Goal: Task Accomplishment & Management: Manage account settings

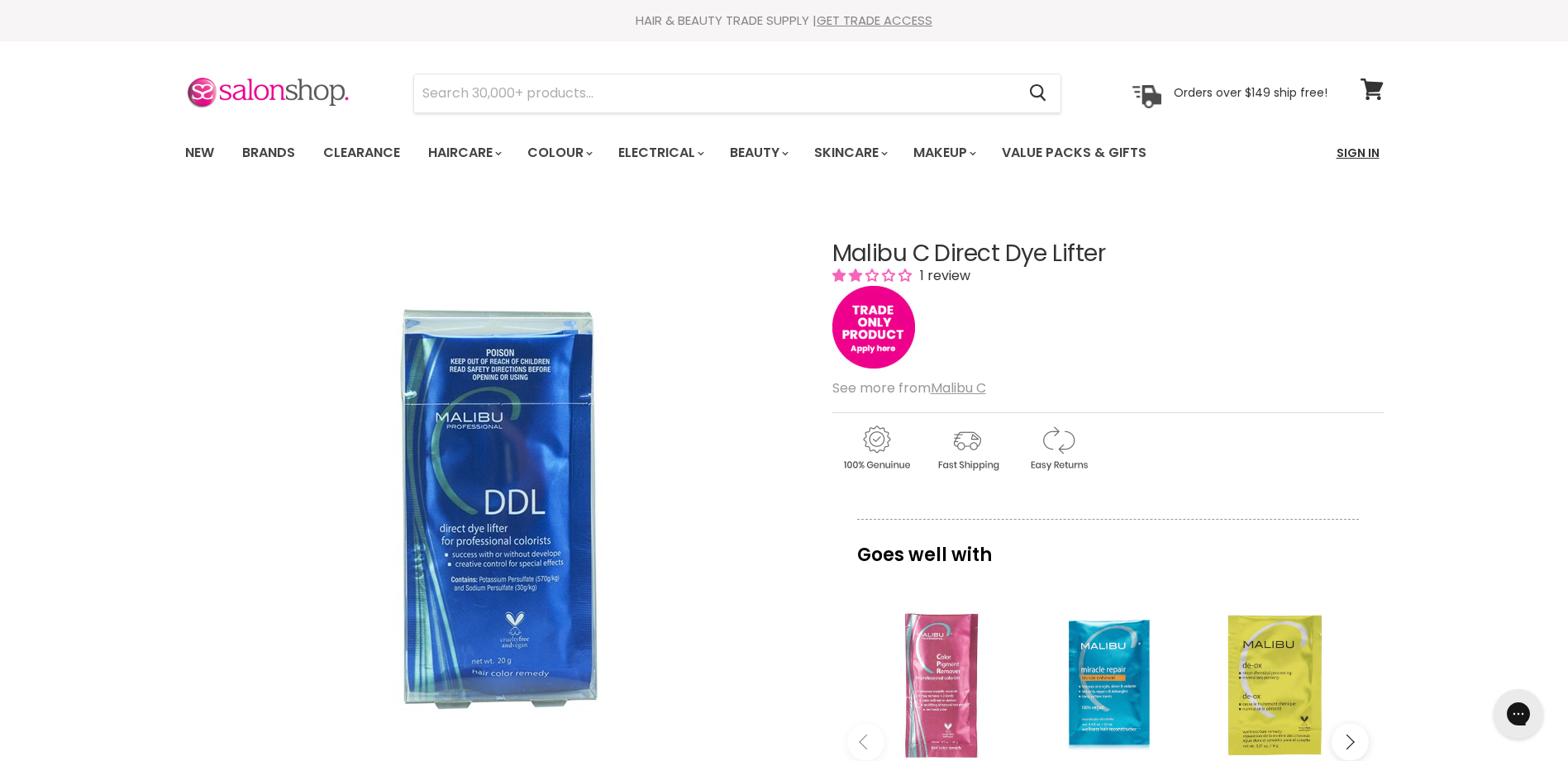
click at [1354, 149] on link "Sign In" at bounding box center [1358, 153] width 63 height 35
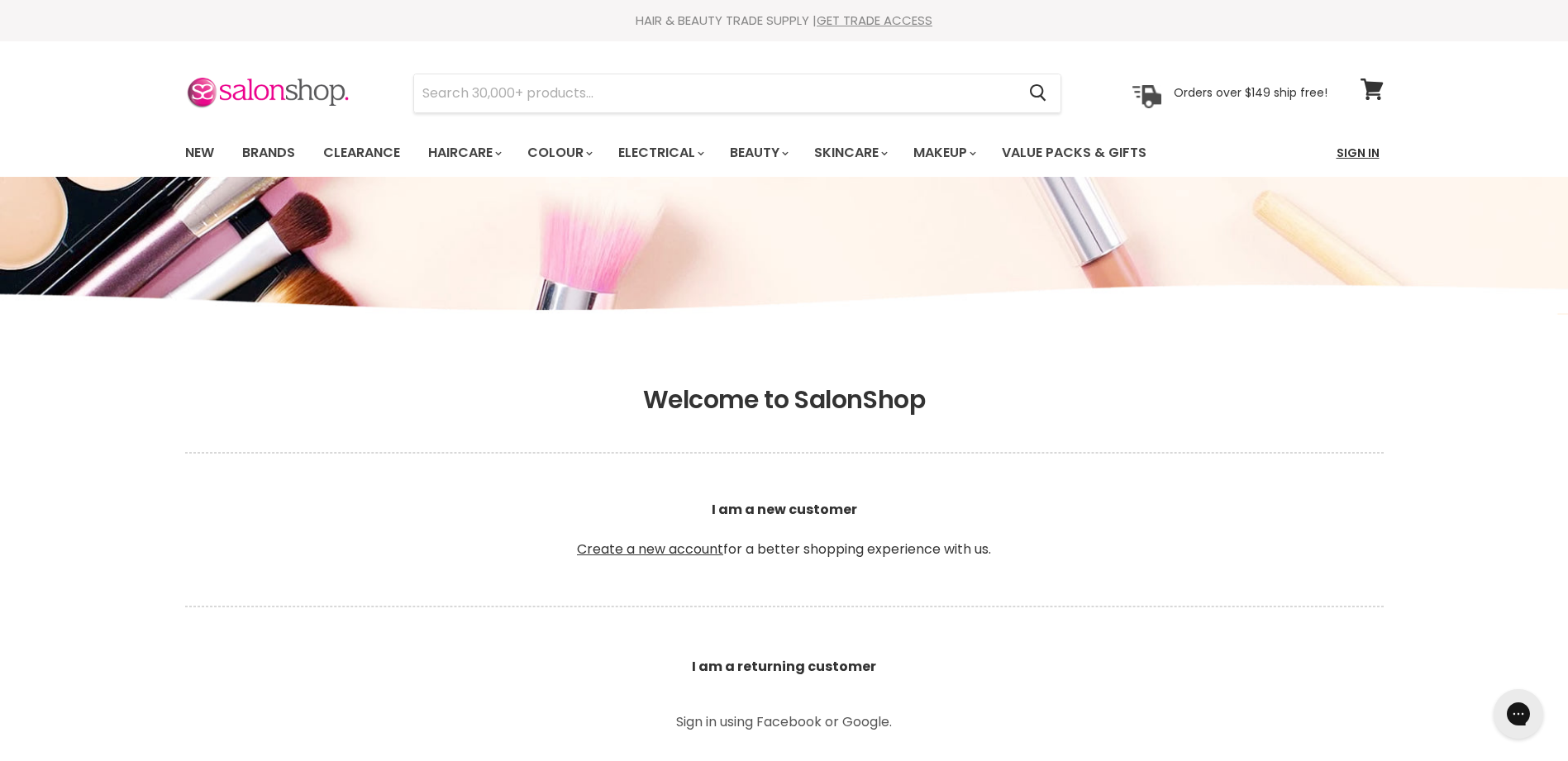
click at [1360, 149] on link "Sign In" at bounding box center [1358, 153] width 63 height 35
click at [1359, 153] on link "Sign In" at bounding box center [1358, 153] width 63 height 35
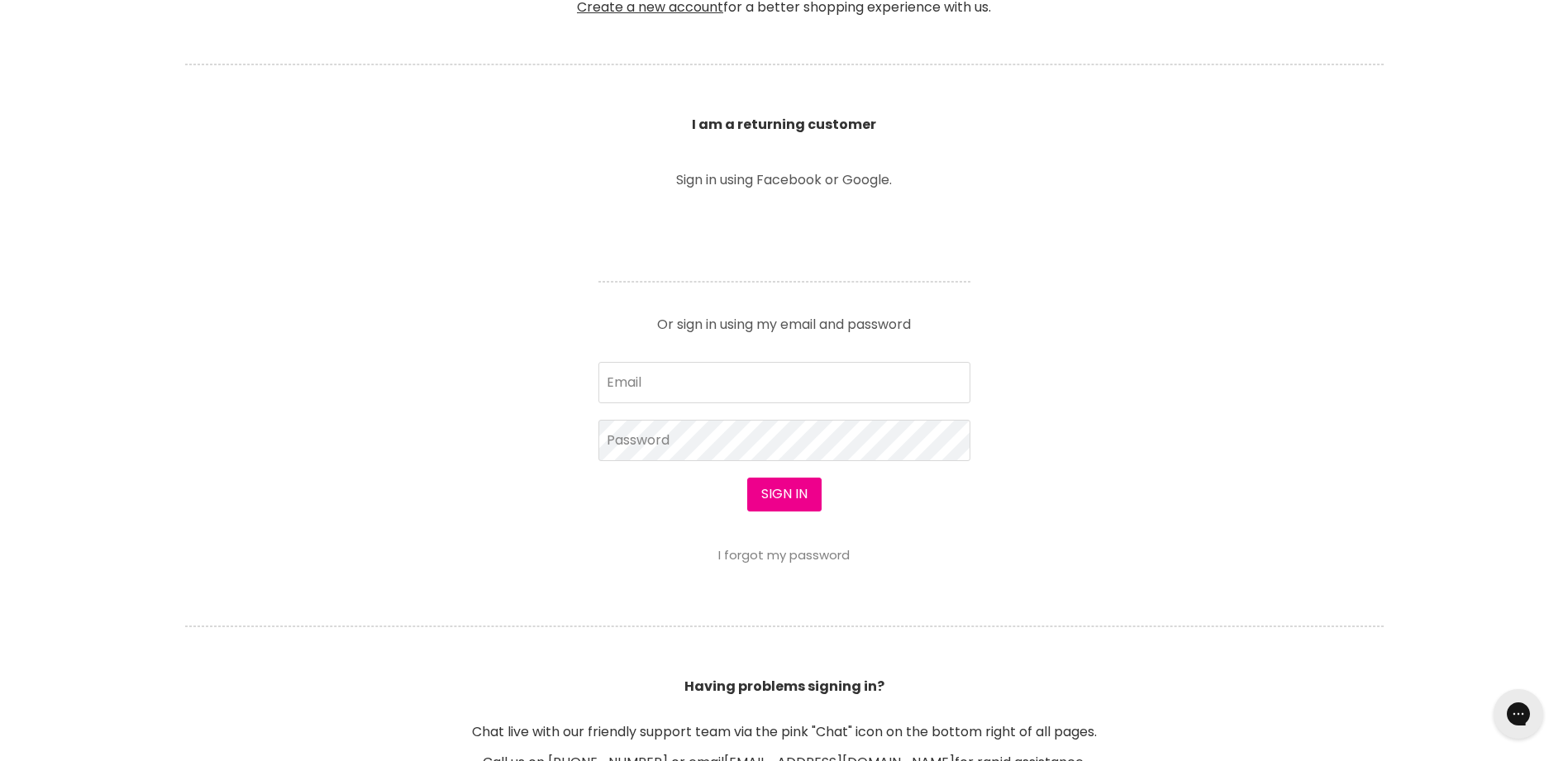
scroll to position [551, 0]
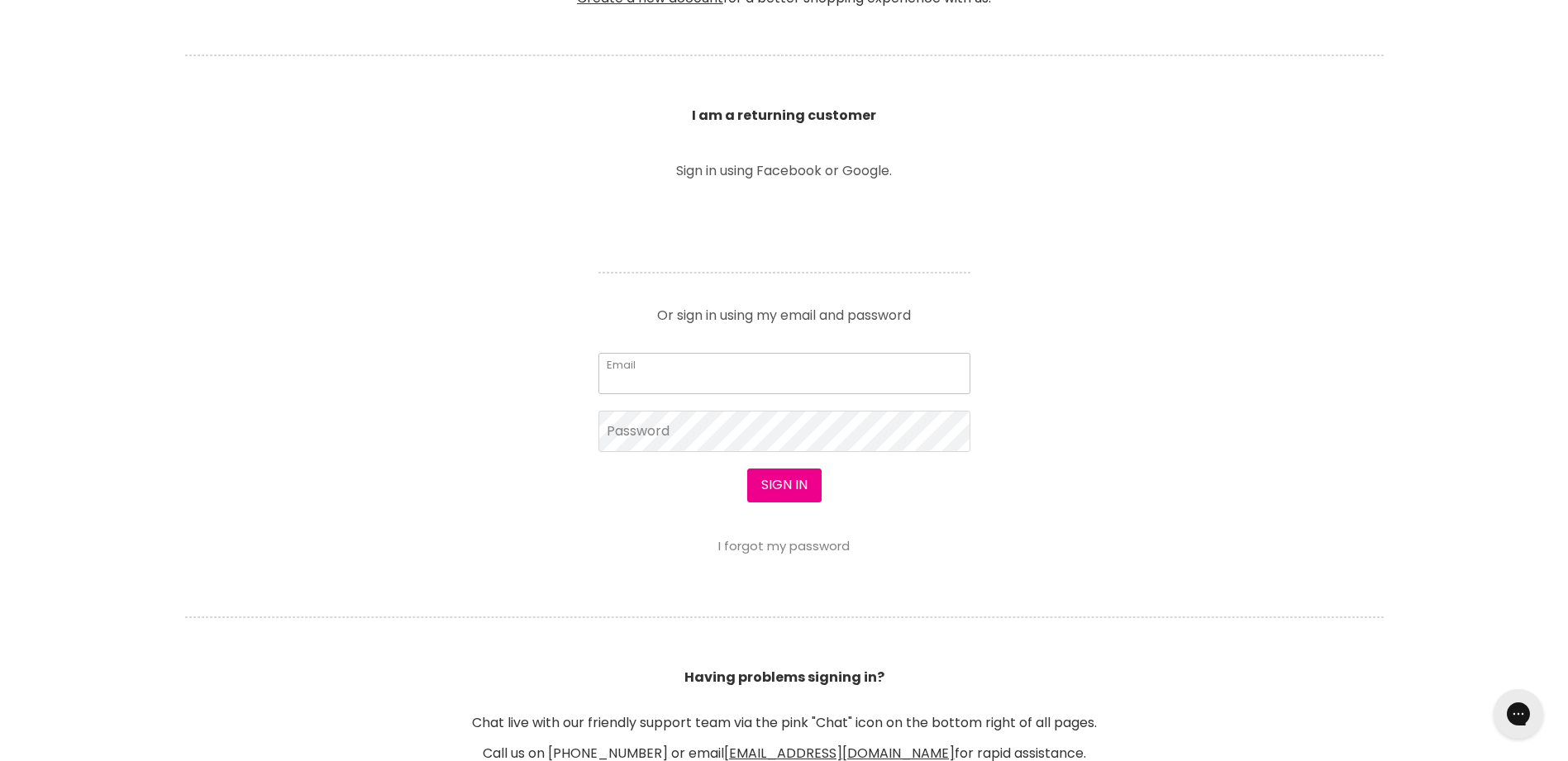
click at [667, 373] on input "Email" at bounding box center [784, 373] width 372 height 41
type input "spiritualpath@hotmail.com"
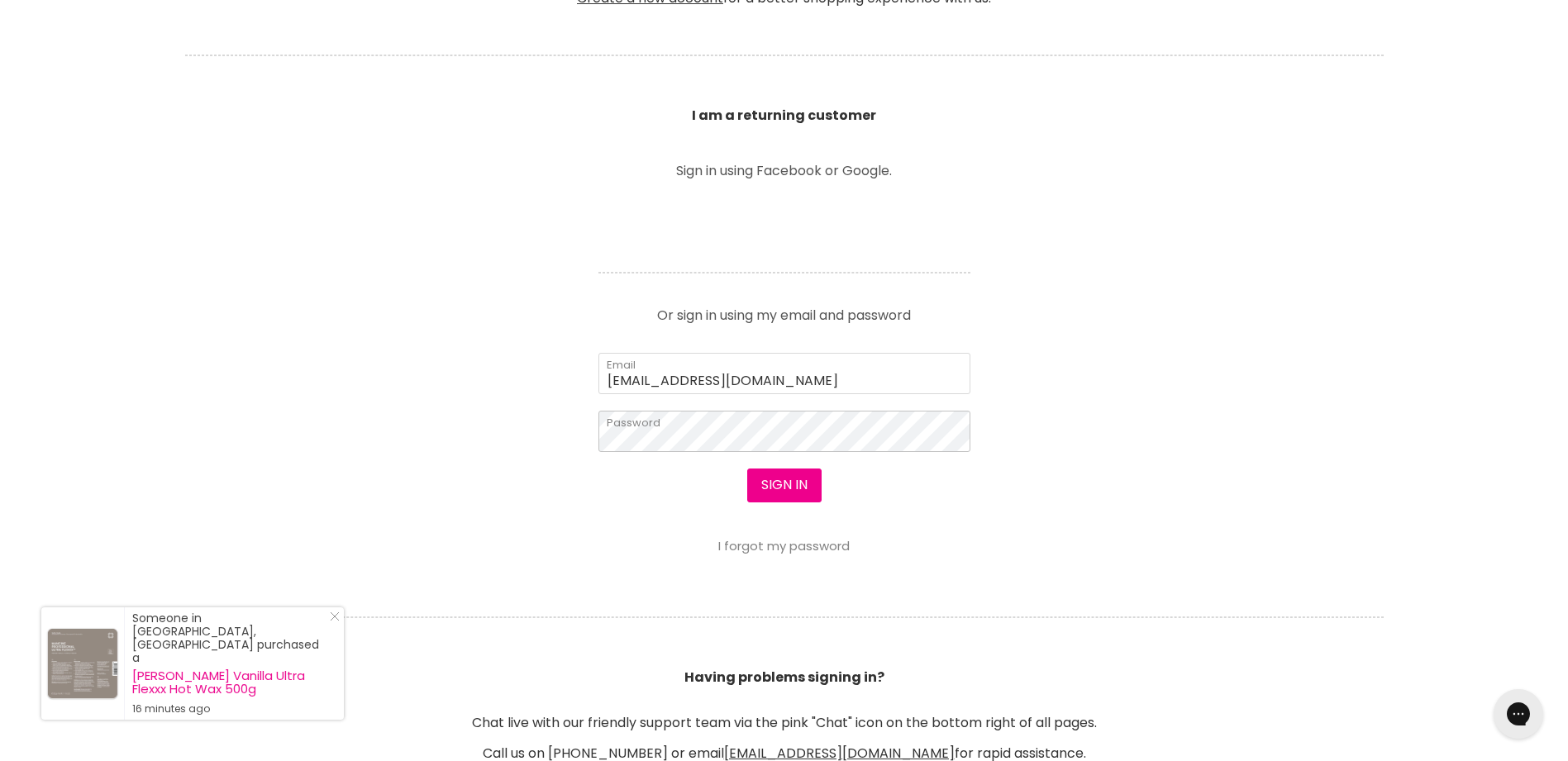
scroll to position [661, 0]
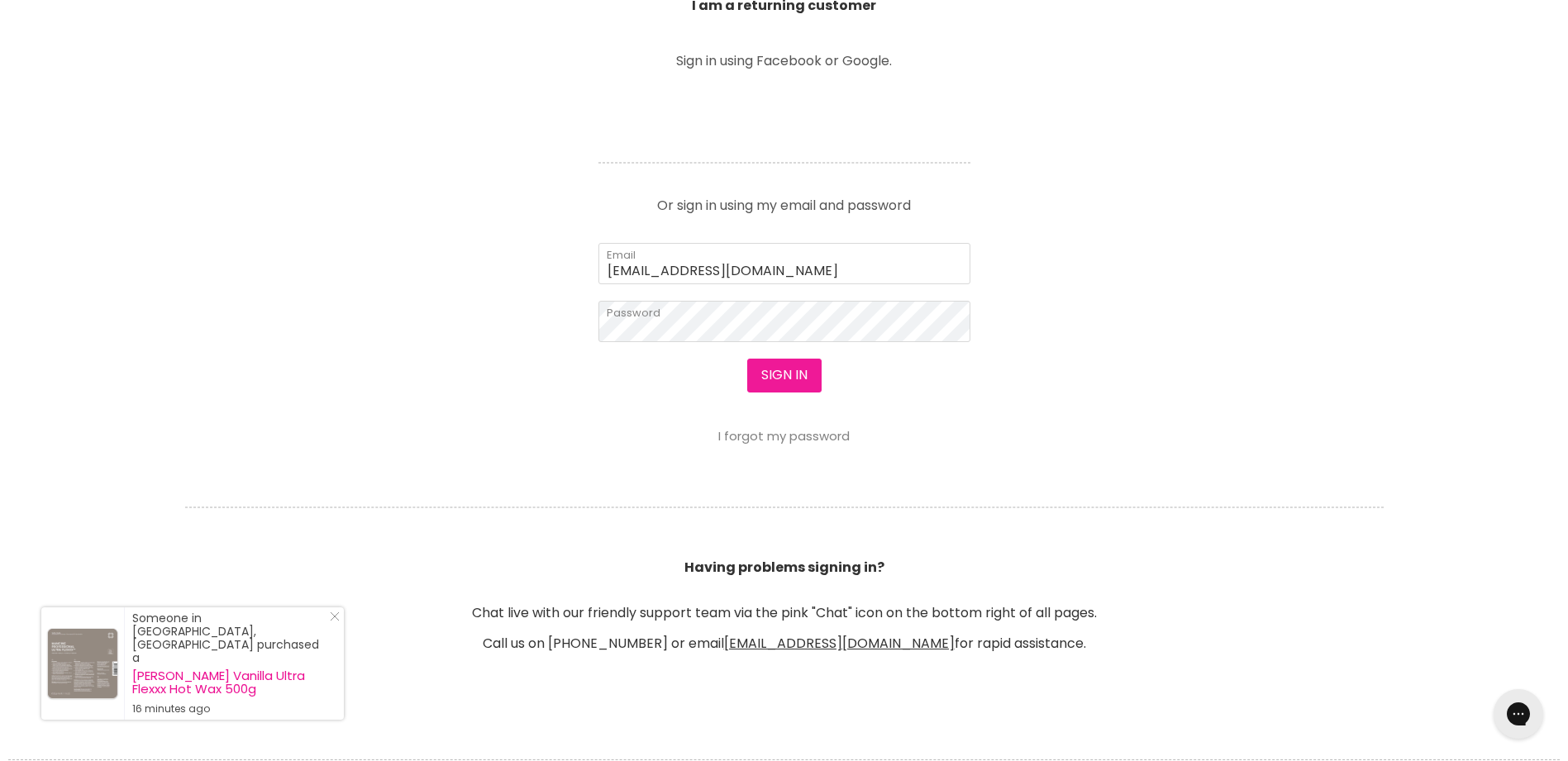
click at [788, 380] on button "Sign in" at bounding box center [784, 375] width 74 height 33
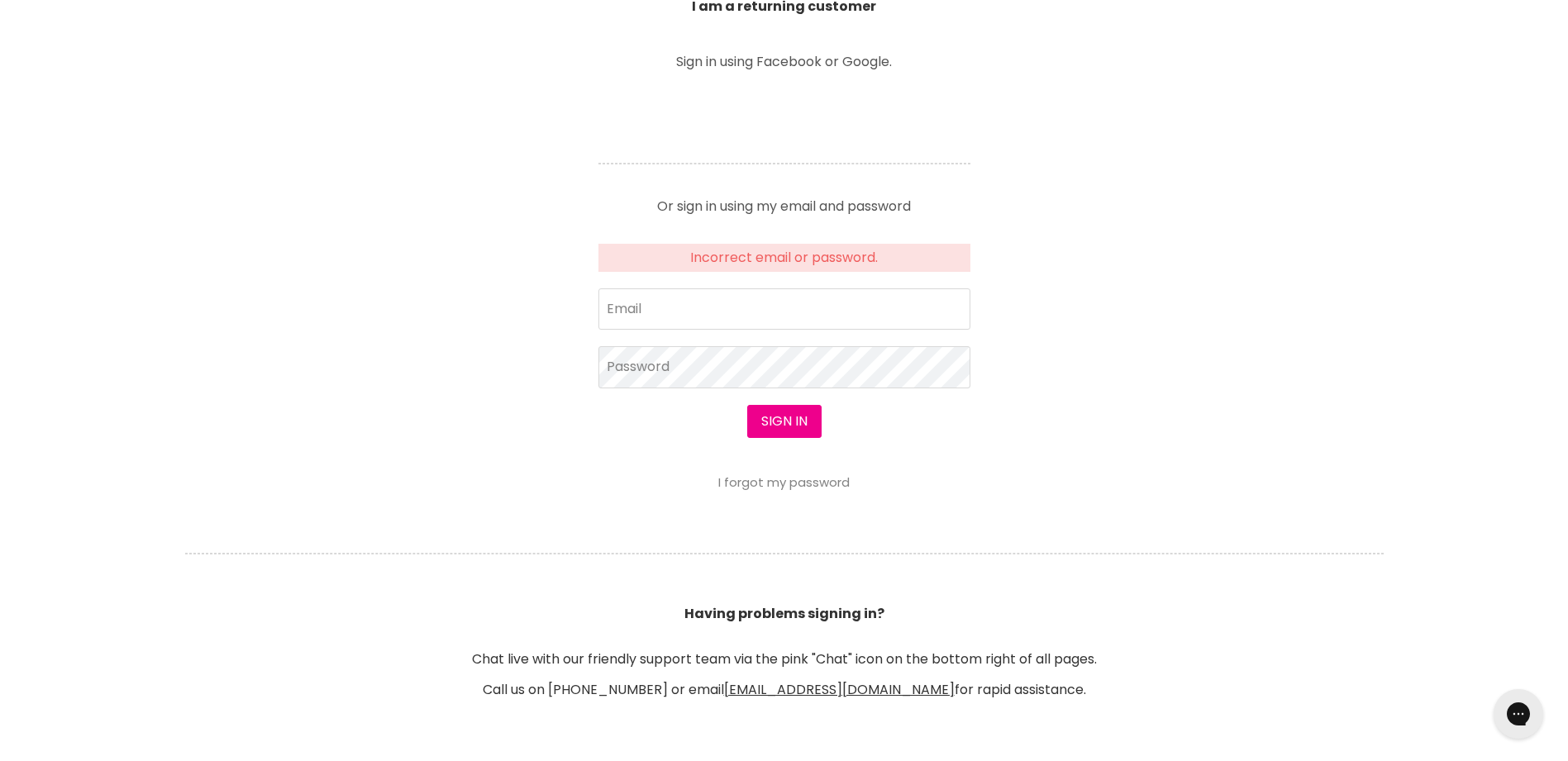
scroll to position [661, 0]
click at [667, 309] on input "Email" at bounding box center [784, 308] width 372 height 41
type input "spiritualpath@hotmail.com"
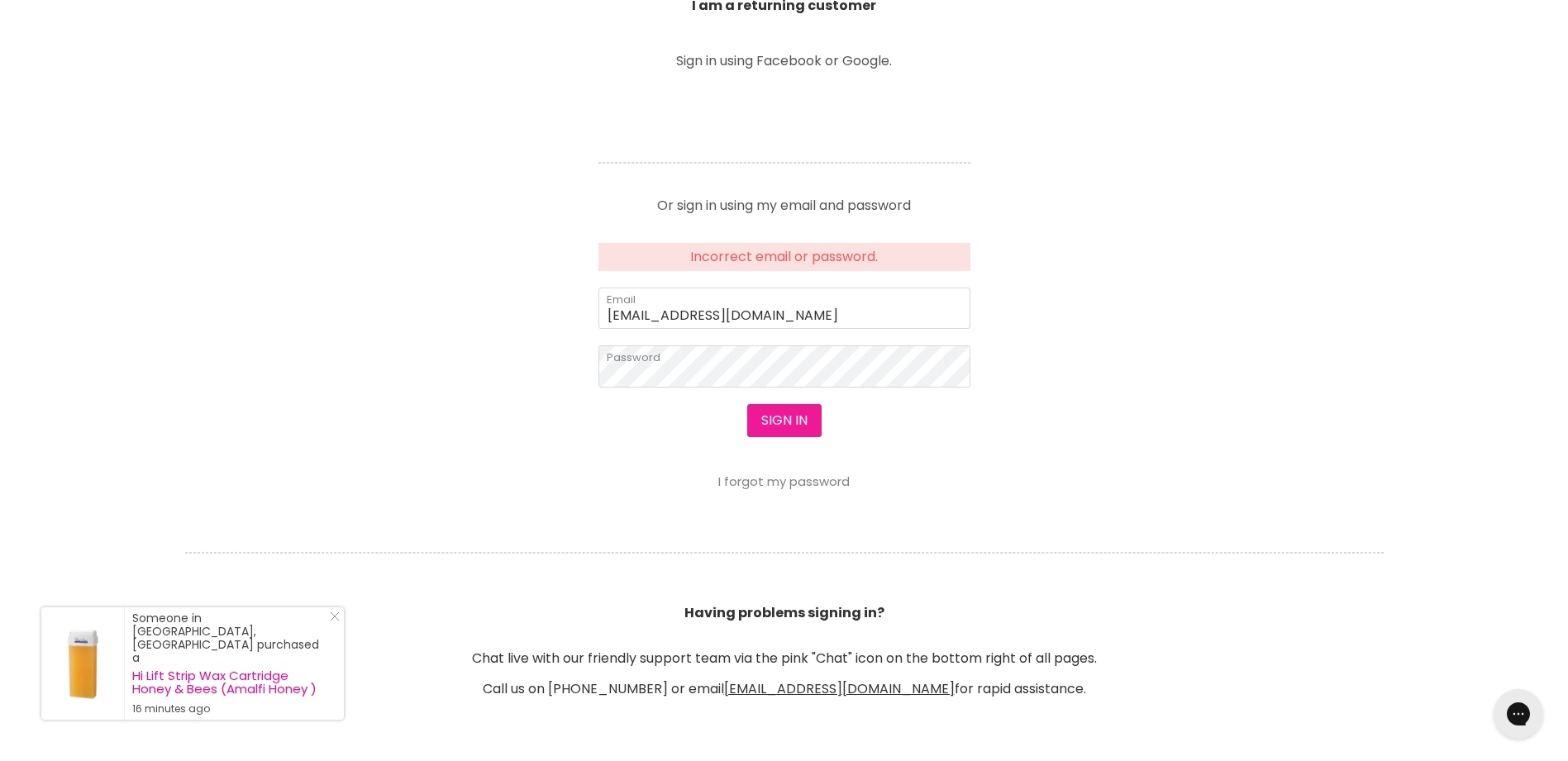
click at [779, 416] on button "Sign in" at bounding box center [784, 420] width 74 height 33
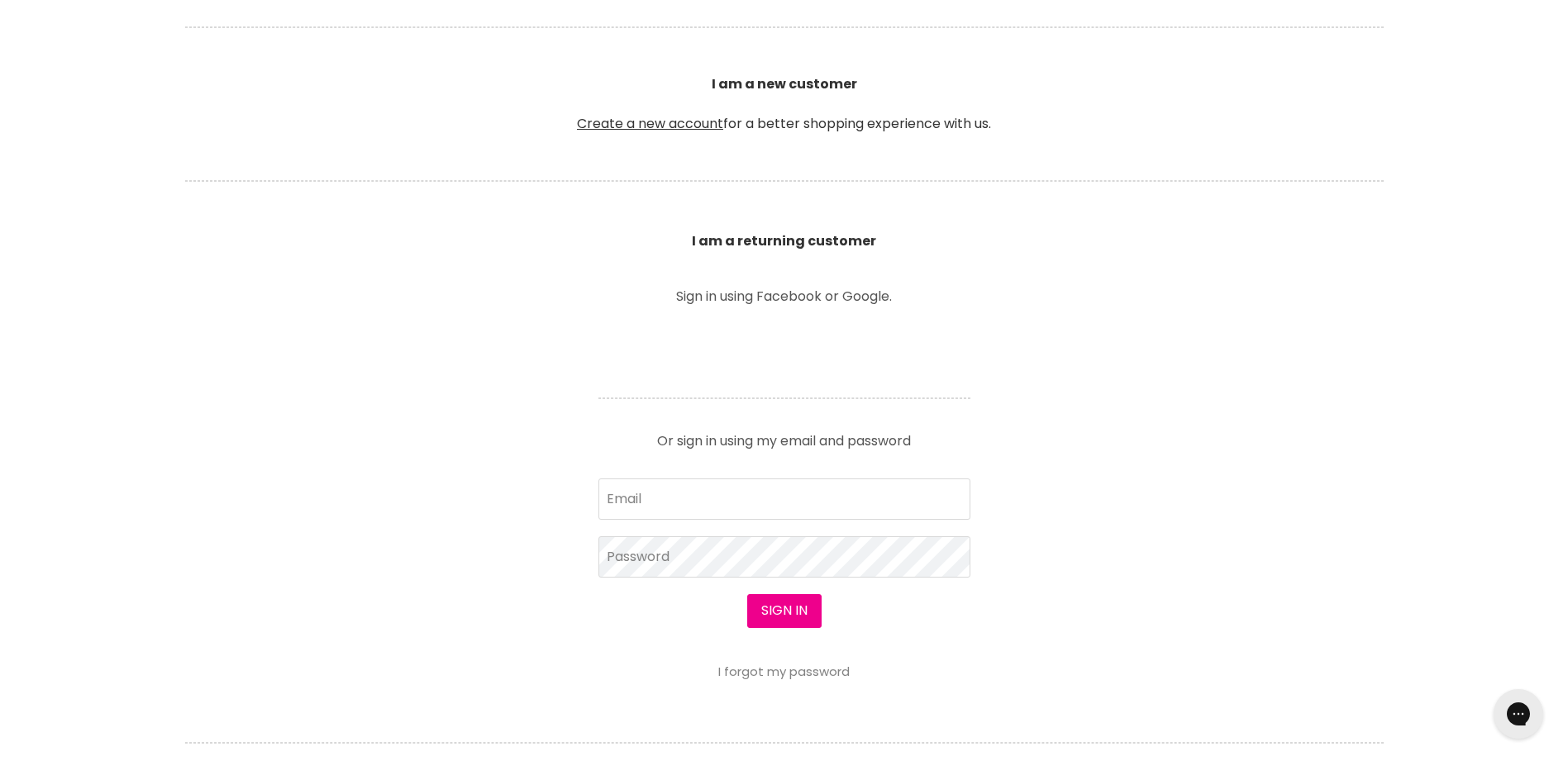
scroll to position [440, 0]
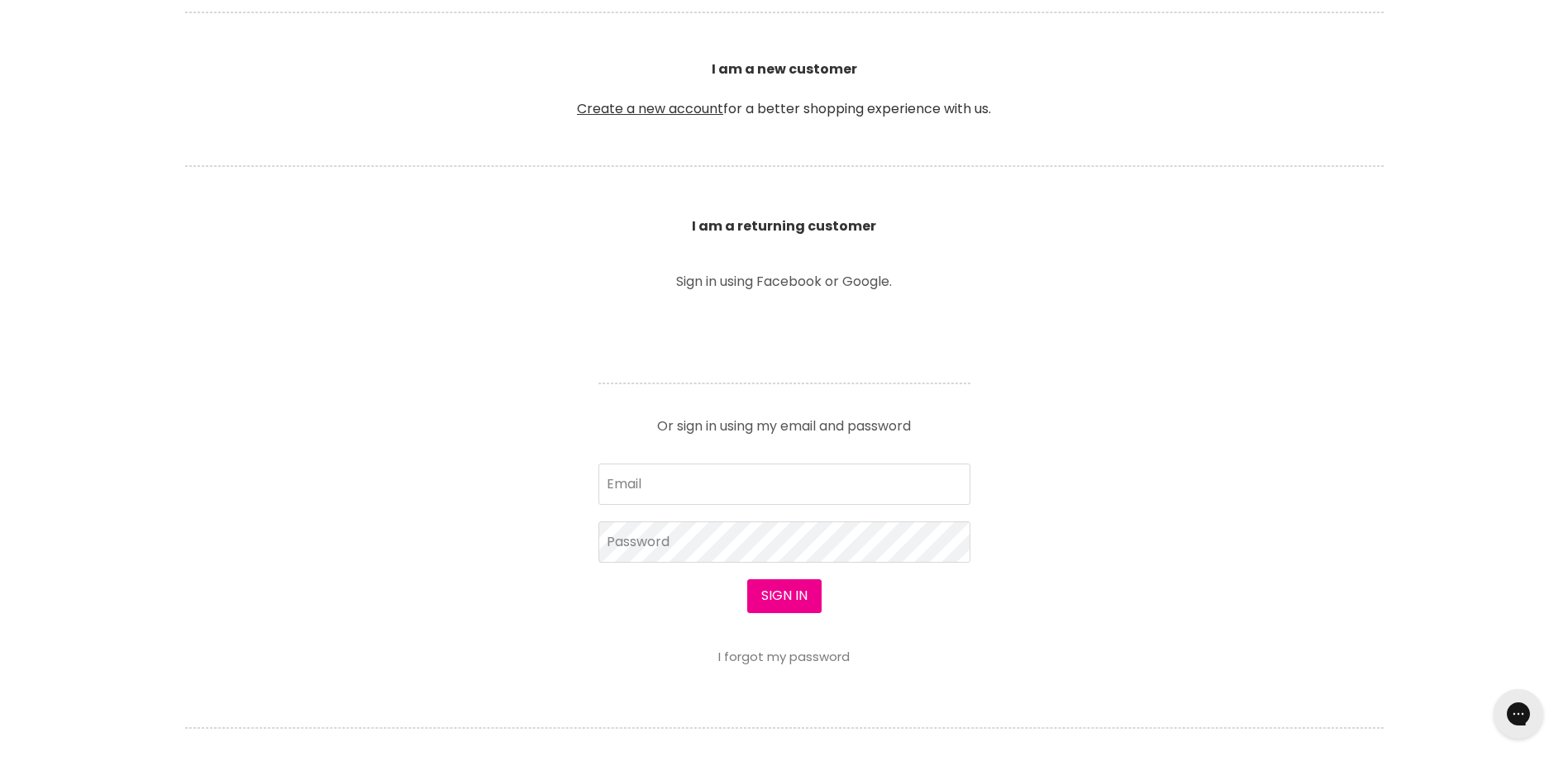
click at [797, 657] on link "I forgot my password" at bounding box center [784, 656] width 131 height 17
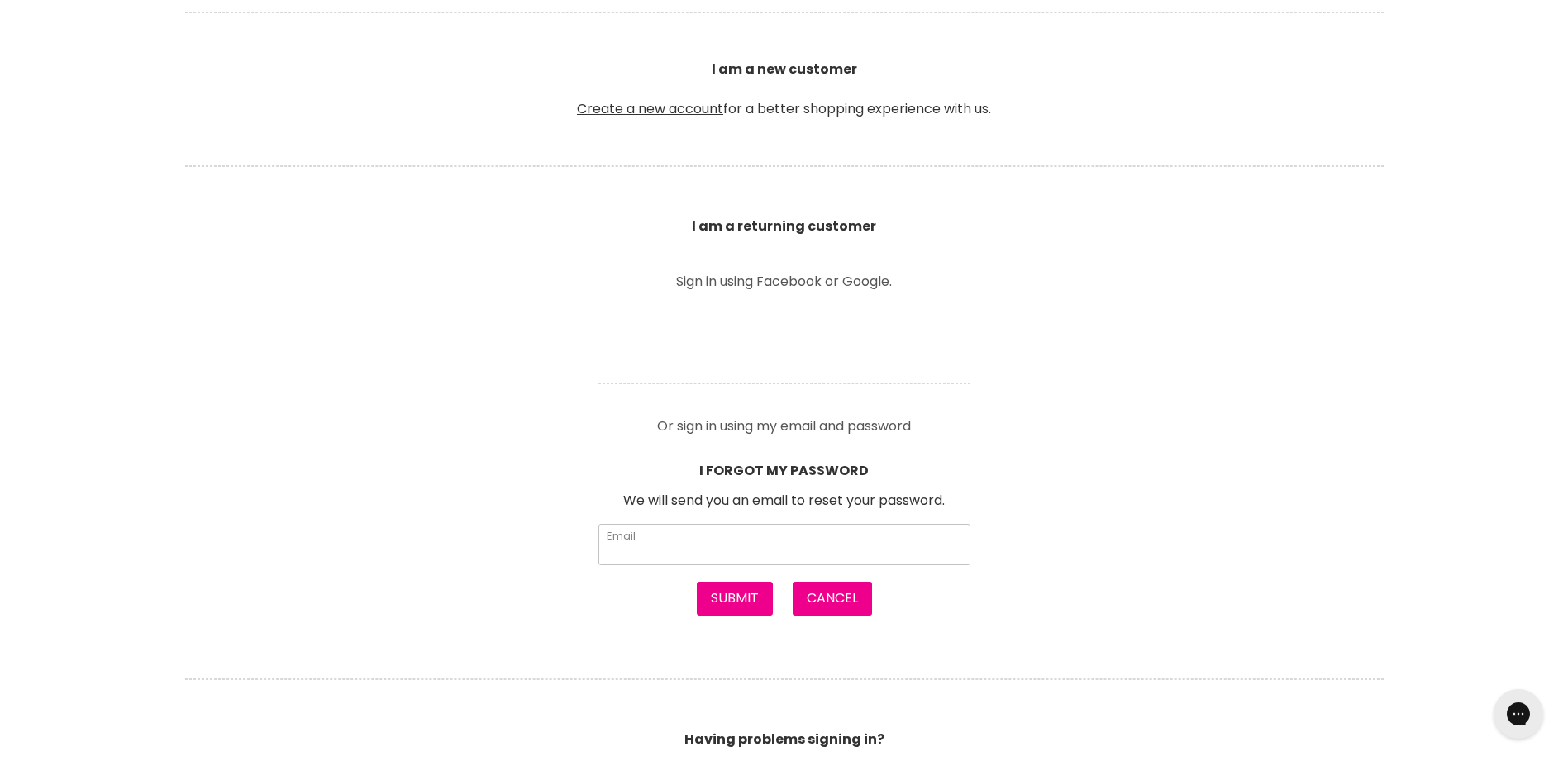
click at [659, 555] on input "Email" at bounding box center [784, 545] width 372 height 41
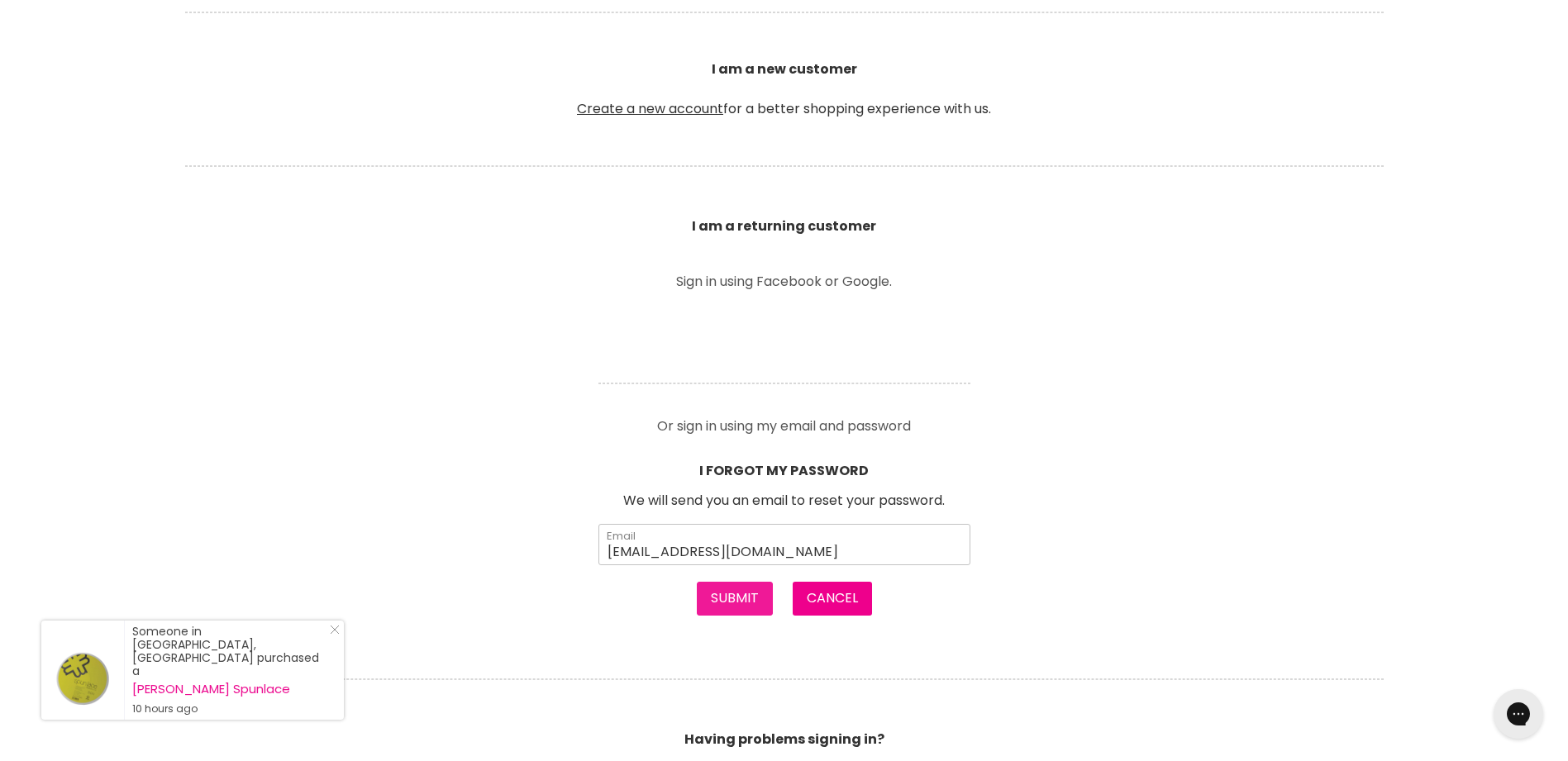
type input "spiritualpath@hotmail.com"
click at [745, 598] on button "Submit" at bounding box center [734, 598] width 76 height 33
